Goal: Task Accomplishment & Management: Complete application form

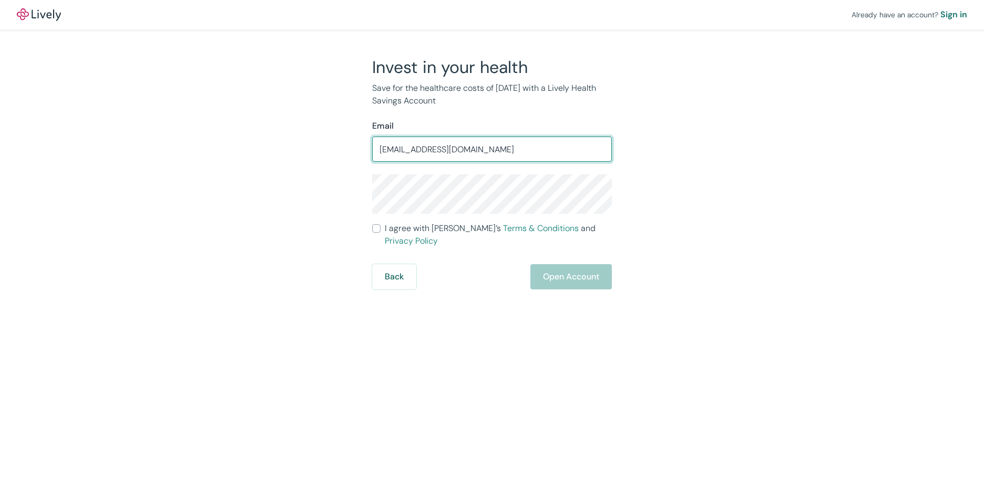
type input "[EMAIL_ADDRESS][DOMAIN_NAME]"
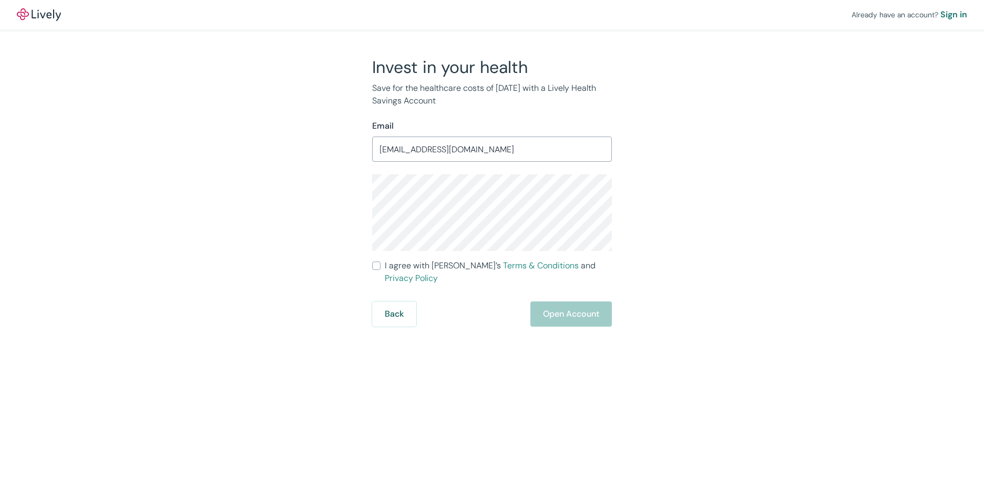
click at [375, 265] on input "I agree with Lively’s Terms & Conditions and Privacy Policy" at bounding box center [376, 266] width 8 height 8
checkbox input "true"
click at [570, 304] on button "Open Account" at bounding box center [570, 314] width 81 height 25
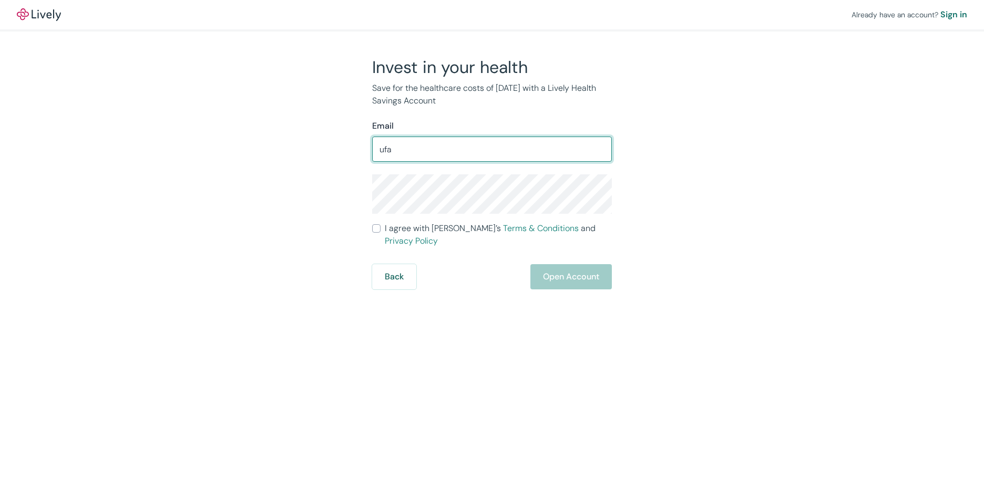
type input "[EMAIL_ADDRESS][DOMAIN_NAME]"
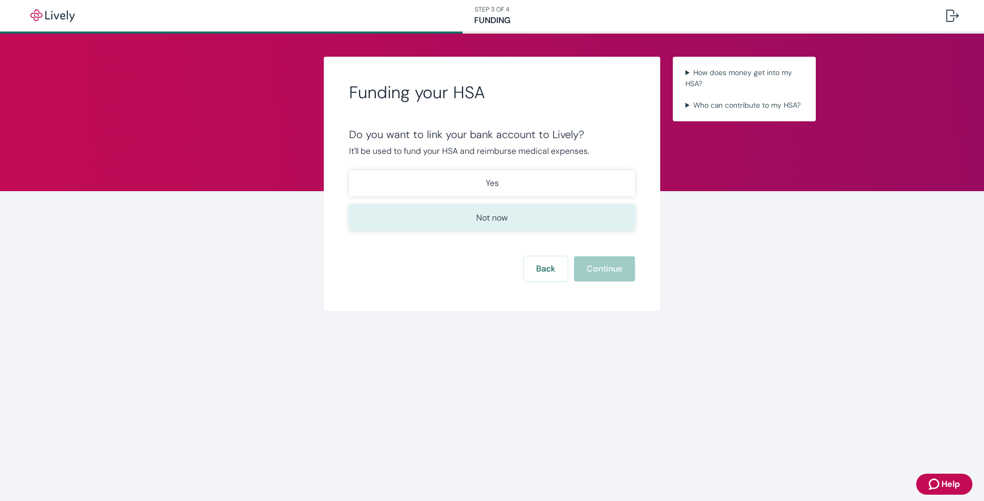
click at [484, 220] on p "Not now" at bounding box center [492, 218] width 32 height 13
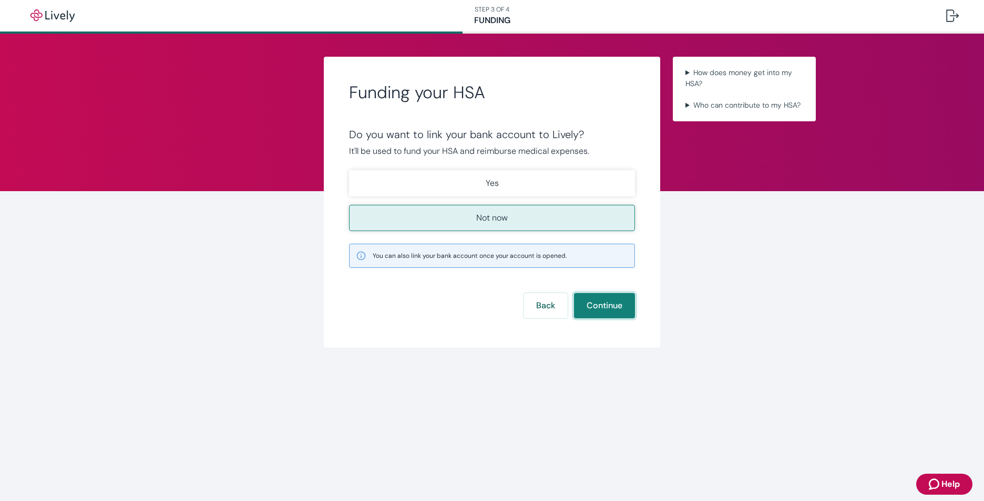
click at [602, 304] on button "Continue" at bounding box center [604, 305] width 61 height 25
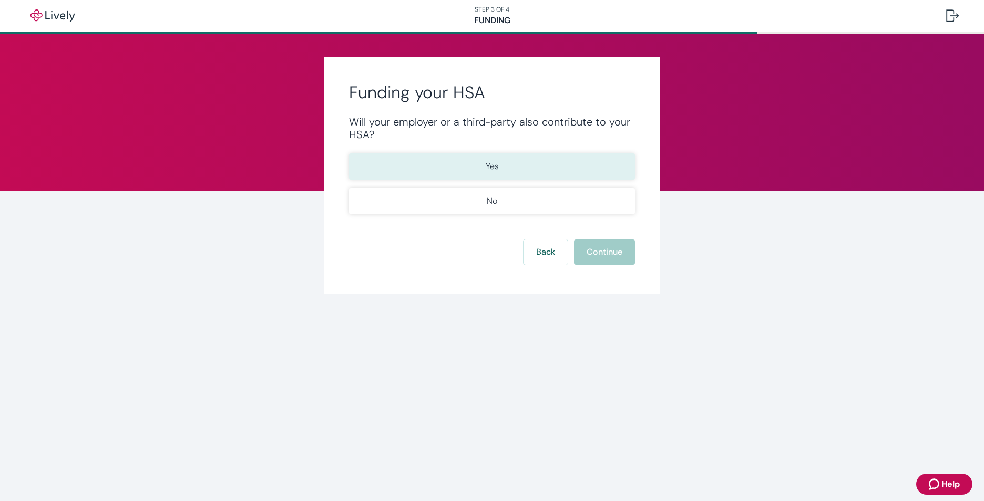
click at [473, 164] on button "Yes" at bounding box center [492, 166] width 286 height 26
click at [606, 256] on button "Continue" at bounding box center [604, 252] width 61 height 25
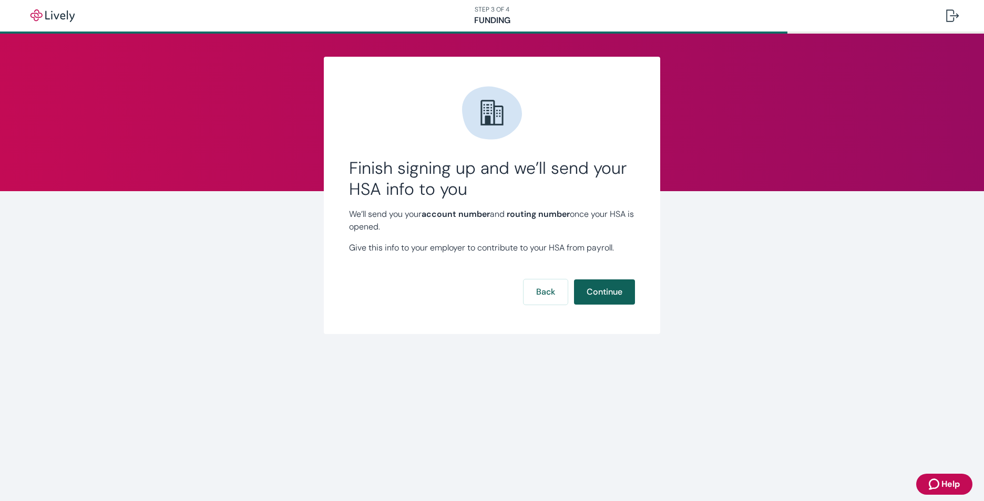
click at [612, 291] on button "Continue" at bounding box center [604, 292] width 61 height 25
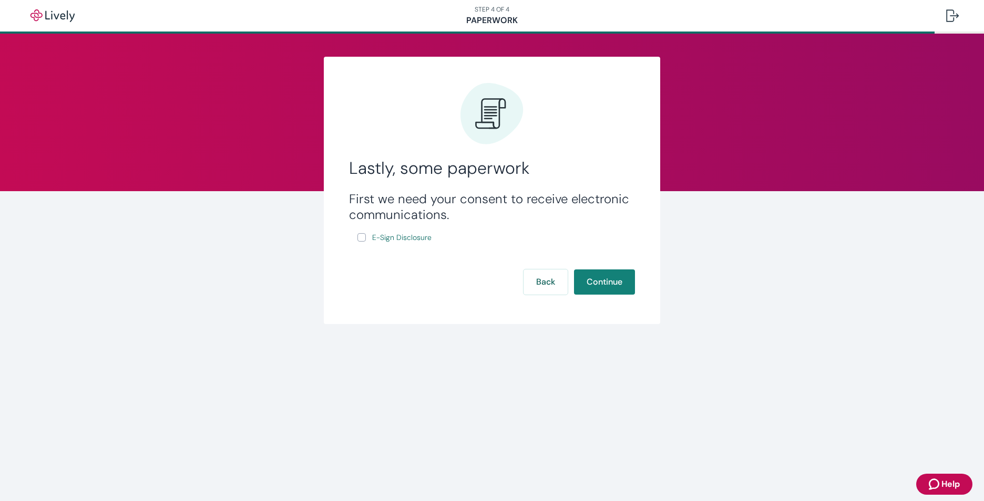
click at [363, 237] on input "E-Sign Disclosure" at bounding box center [361, 237] width 8 height 8
checkbox input "true"
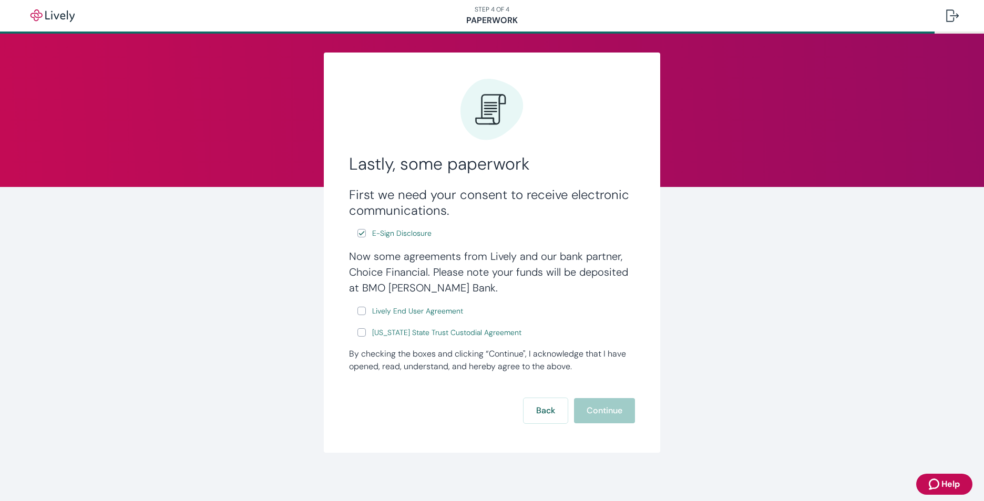
scroll to position [6, 0]
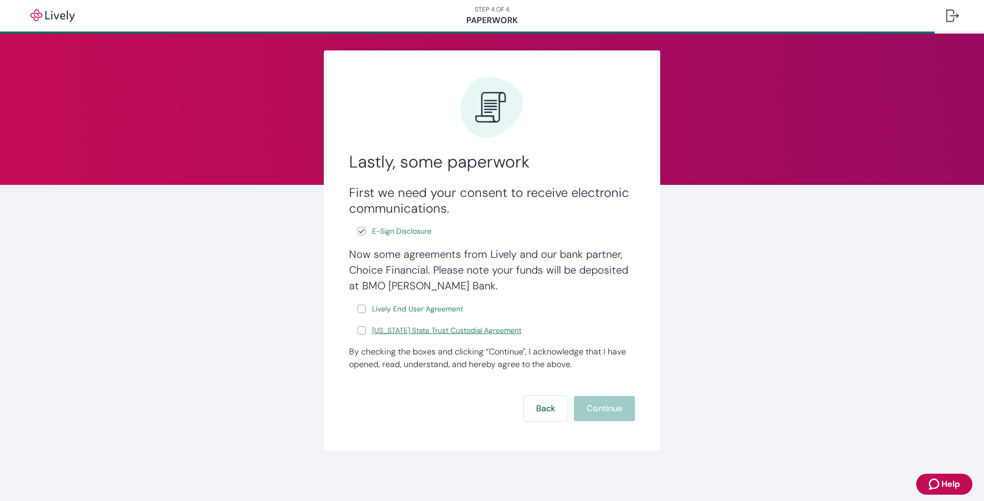
drag, startPoint x: 359, startPoint y: 307, endPoint x: 367, endPoint y: 326, distance: 20.7
click at [359, 308] on input "Lively End User Agreement" at bounding box center [361, 309] width 8 height 8
checkbox input "true"
click at [423, 309] on span "Lively End User Agreement" at bounding box center [417, 309] width 91 height 11
click at [357, 331] on input "Wyoming State Trust Custodial Agreement" at bounding box center [361, 330] width 8 height 8
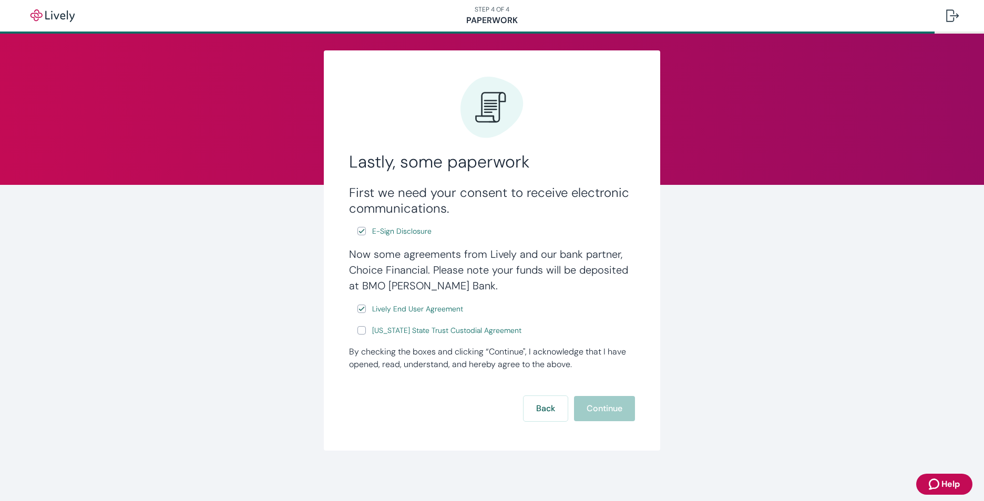
checkbox input "true"
click at [446, 331] on span "Wyoming State Trust Custodial Agreement" at bounding box center [446, 330] width 149 height 11
click at [599, 407] on button "Continue" at bounding box center [604, 408] width 61 height 25
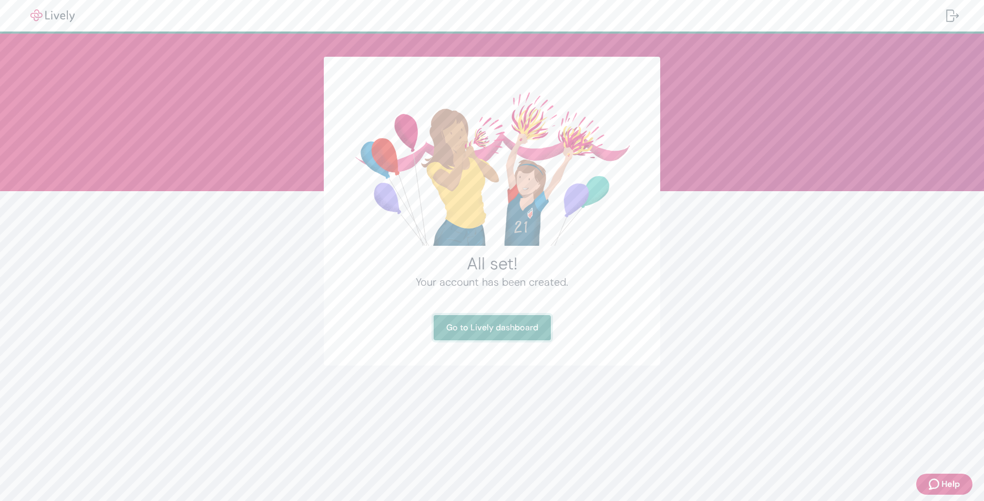
click at [518, 329] on link "Go to Lively dashboard" at bounding box center [491, 327] width 117 height 25
